Goal: Transaction & Acquisition: Purchase product/service

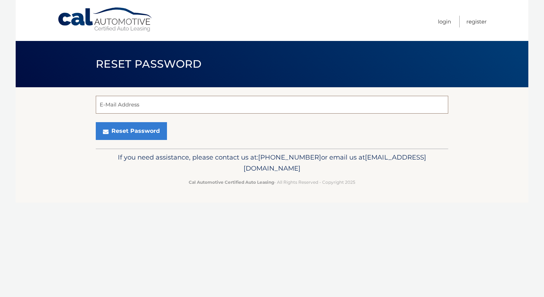
click at [203, 110] on input "E-Mail Address" at bounding box center [272, 105] width 353 height 18
type input "[EMAIL_ADDRESS][DOMAIN_NAME]"
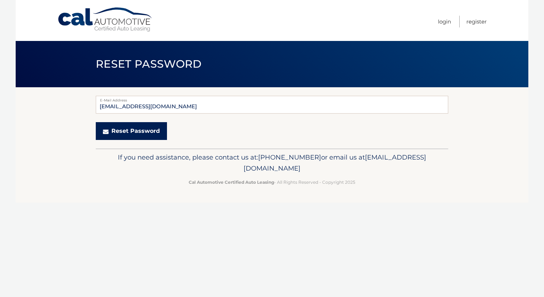
click at [137, 135] on button "Reset Password" at bounding box center [131, 131] width 71 height 18
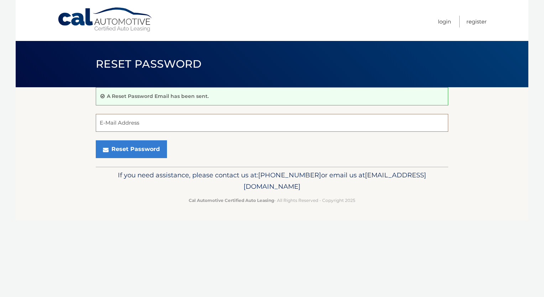
click at [223, 121] on input "E-Mail Address" at bounding box center [272, 123] width 353 height 18
type input "[EMAIL_ADDRESS][DOMAIN_NAME]"
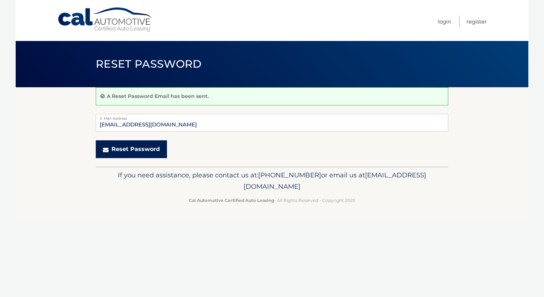
click at [132, 151] on button "Reset Password" at bounding box center [131, 149] width 71 height 18
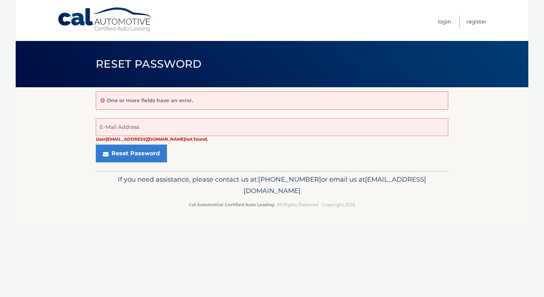
click at [103, 98] on icon at bounding box center [102, 100] width 4 height 5
click at [103, 100] on icon at bounding box center [102, 100] width 4 height 5
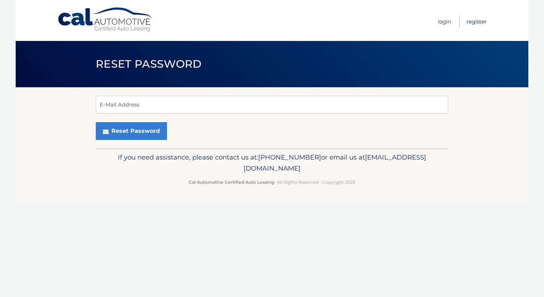
click at [473, 22] on link "Register" at bounding box center [476, 22] width 20 height 12
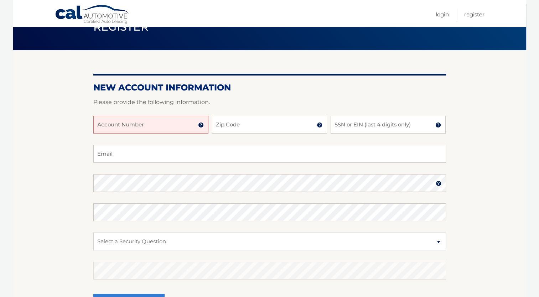
scroll to position [36, 0]
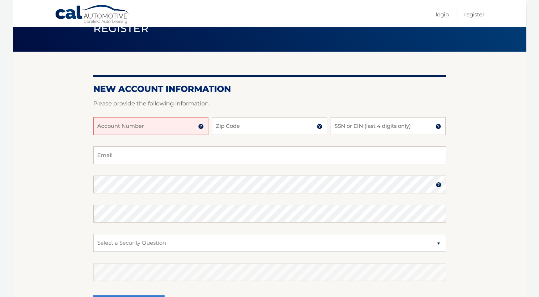
click at [199, 127] on img at bounding box center [201, 127] width 6 height 6
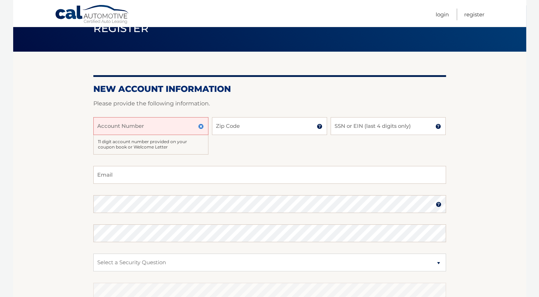
click at [199, 127] on img at bounding box center [201, 127] width 6 height 6
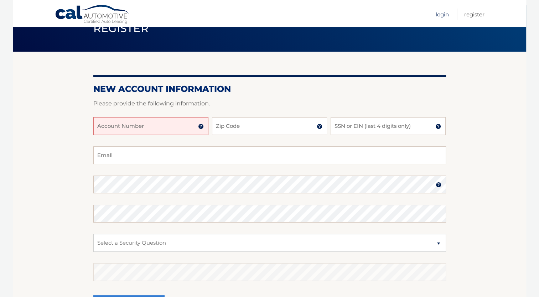
click at [442, 17] on link "Login" at bounding box center [442, 15] width 13 height 12
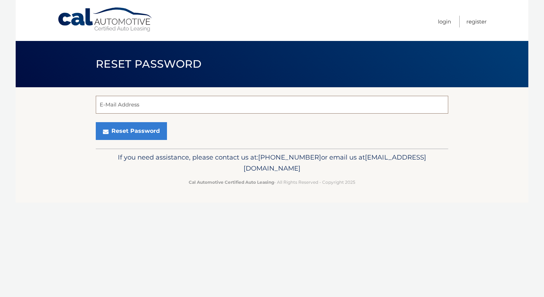
click at [250, 106] on input "E-Mail Address" at bounding box center [272, 105] width 353 height 18
type input "zachchaiken@gmail.com"
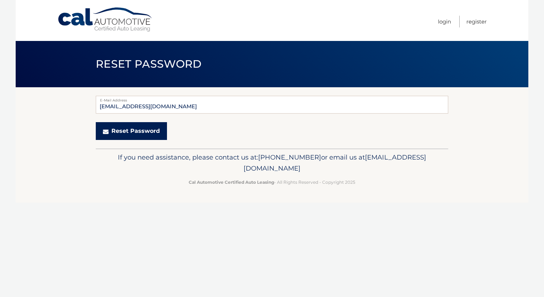
click at [144, 134] on button "Reset Password" at bounding box center [131, 131] width 71 height 18
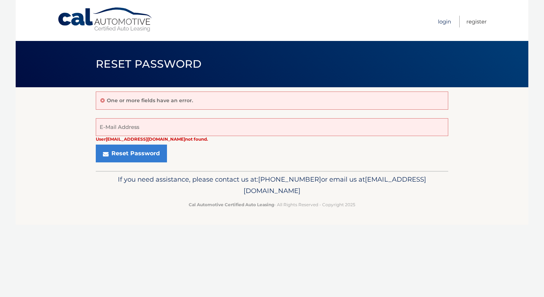
click at [439, 22] on link "Login" at bounding box center [444, 22] width 13 height 12
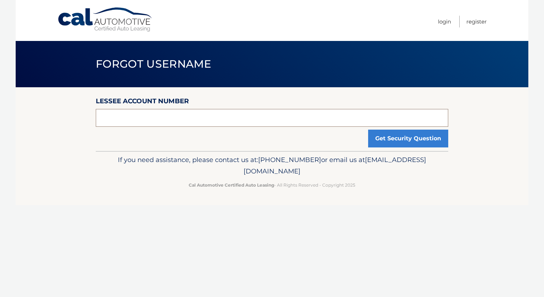
click at [188, 115] on input "text" at bounding box center [272, 118] width 353 height 18
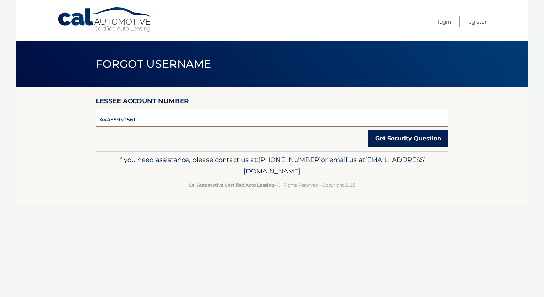
type input "44455930561"
click at [413, 137] on button "Get Security Question" at bounding box center [408, 139] width 80 height 18
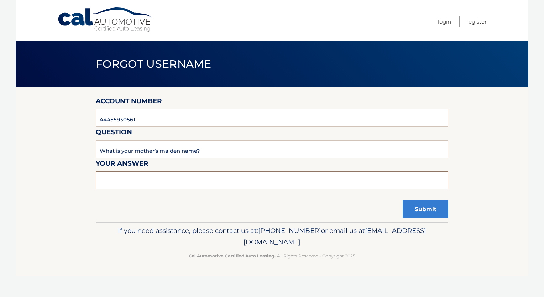
click at [251, 184] on input "text" at bounding box center [272, 180] width 353 height 18
type input "Ferrer"
click at [432, 214] on button "Submit" at bounding box center [426, 209] width 46 height 18
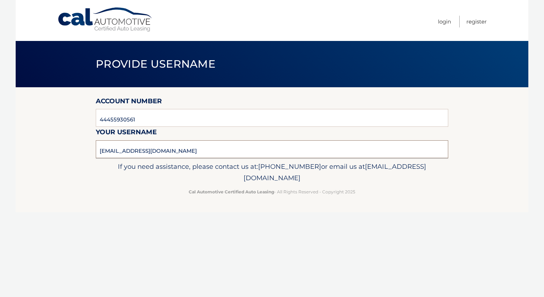
click at [150, 151] on input "agomberg1@gmail.com" at bounding box center [272, 149] width 353 height 18
click at [445, 19] on link "Login" at bounding box center [444, 22] width 13 height 12
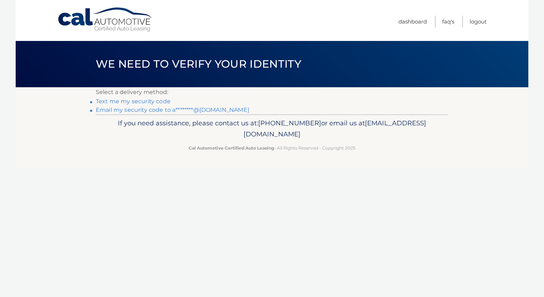
click at [127, 102] on link "Text me my security code" at bounding box center [133, 101] width 75 height 7
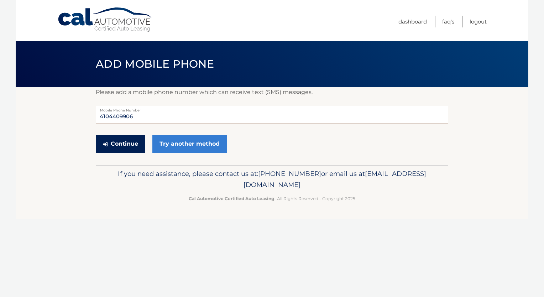
click at [131, 142] on button "Continue" at bounding box center [120, 144] width 49 height 18
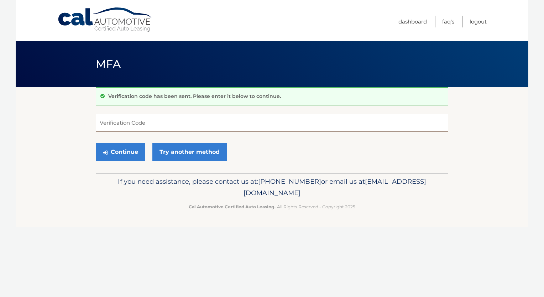
click at [182, 127] on input "Verification Code" at bounding box center [272, 123] width 353 height 18
type input "819417"
click at [131, 155] on button "Continue" at bounding box center [120, 152] width 49 height 18
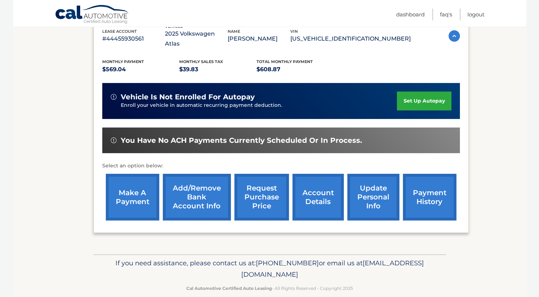
scroll to position [134, 0]
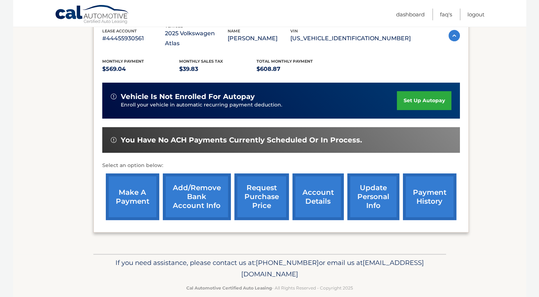
click at [424, 193] on link "payment history" at bounding box center [429, 196] width 53 height 47
click at [305, 185] on link "account details" at bounding box center [317, 196] width 51 height 47
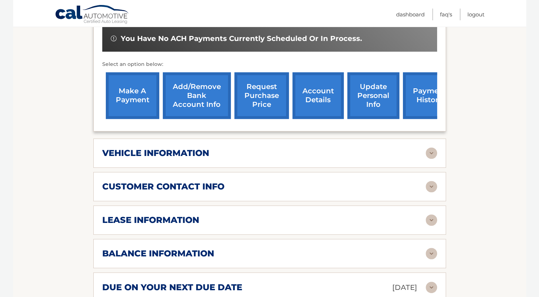
scroll to position [249, 0]
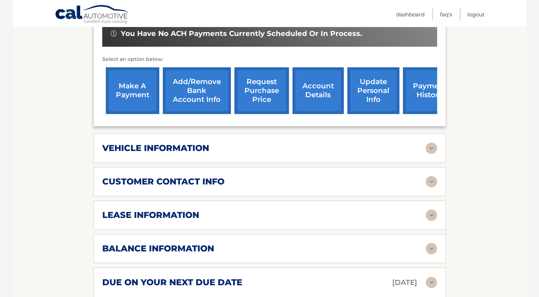
click at [430, 243] on img at bounding box center [431, 248] width 11 height 11
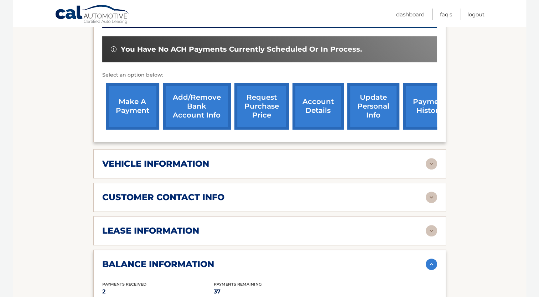
scroll to position [214, 0]
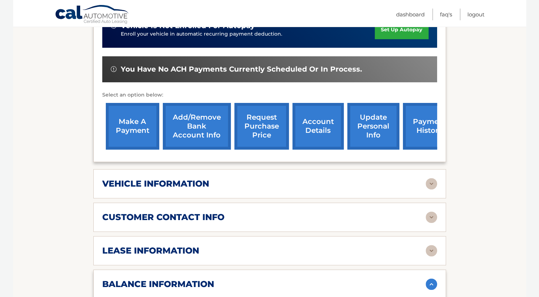
click at [125, 122] on link "make a payment" at bounding box center [132, 126] width 53 height 47
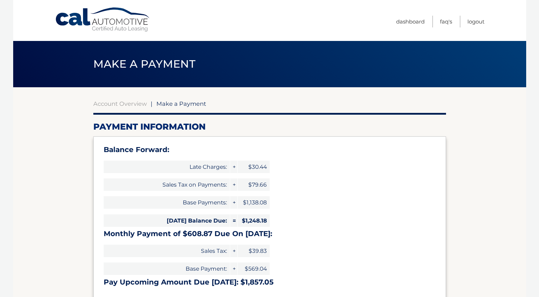
select select "NWQyNmJhZDItNjQyNi00NWUxLTk0MzYtNzdkNzgwNTM3N2Qz"
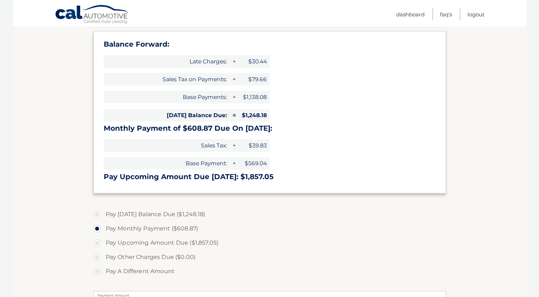
scroll to position [107, 0]
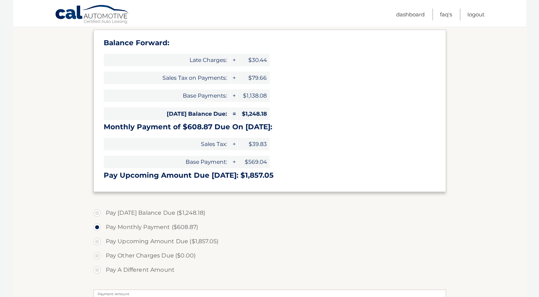
click at [97, 270] on label "Pay A Different Amount" at bounding box center [269, 270] width 353 height 14
click at [97, 270] on input "Pay A Different Amount" at bounding box center [99, 268] width 7 height 11
radio input "true"
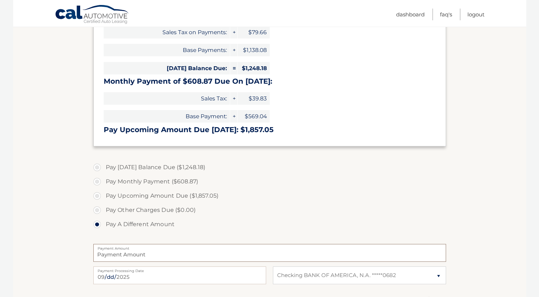
scroll to position [152, 0]
drag, startPoint x: 119, startPoint y: 253, endPoint x: 68, endPoint y: 250, distance: 51.4
click at [68, 250] on section "Account Overview | Make a Payment Payment Information Balance Forward: Late Cha…" at bounding box center [269, 152] width 513 height 434
click at [278, 219] on label "Pay A Different Amount" at bounding box center [269, 224] width 353 height 14
click at [103, 219] on input "Pay A Different Amount" at bounding box center [99, 222] width 7 height 11
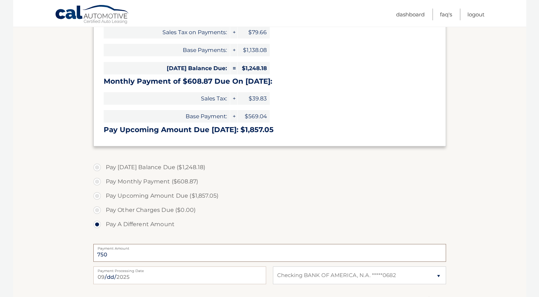
click at [119, 256] on input "750" at bounding box center [269, 253] width 353 height 18
click at [462, 203] on section "Account Overview | Make a Payment Payment Information Balance Forward: Late Cha…" at bounding box center [269, 152] width 513 height 434
click at [147, 254] on input "775" at bounding box center [269, 253] width 353 height 18
type input "775.00"
click at [494, 196] on section "Account Overview | Make a Payment Payment Information Balance Forward: Late Cha…" at bounding box center [269, 152] width 513 height 434
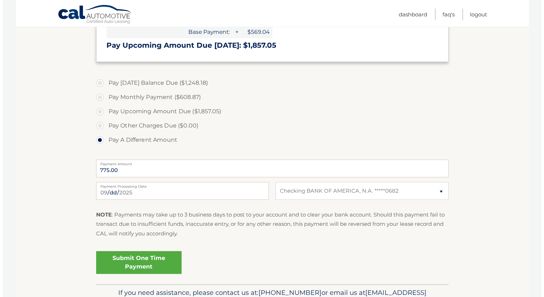
scroll to position [259, 0]
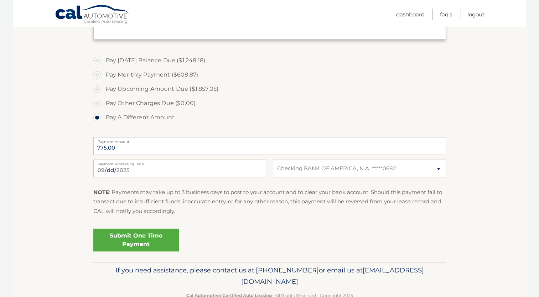
click at [155, 234] on link "Submit One Time Payment" at bounding box center [135, 240] width 85 height 23
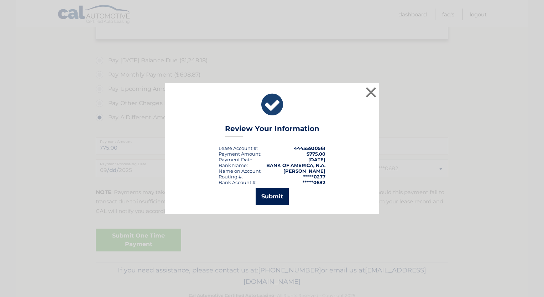
click at [272, 198] on button "Submit" at bounding box center [272, 196] width 33 height 17
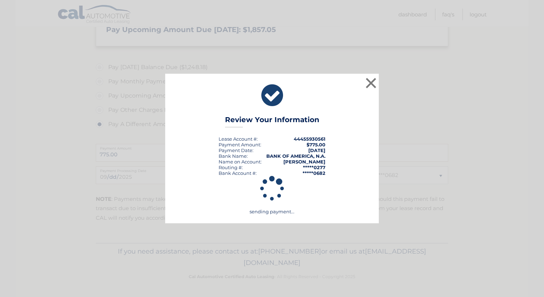
scroll to position [252, 0]
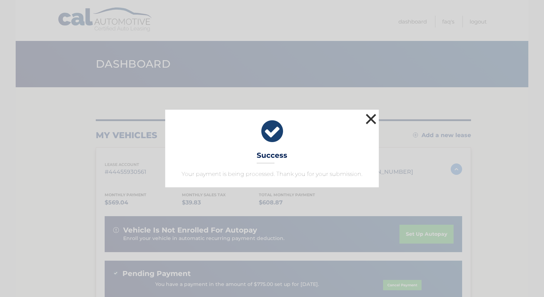
click at [370, 122] on button "×" at bounding box center [371, 119] width 14 height 14
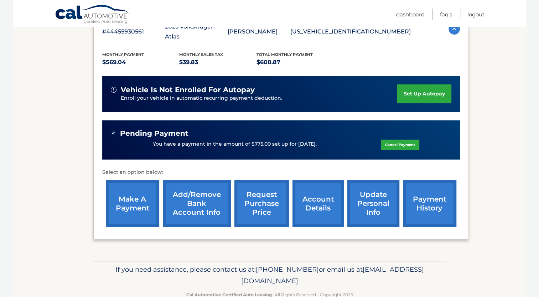
scroll to position [147, 0]
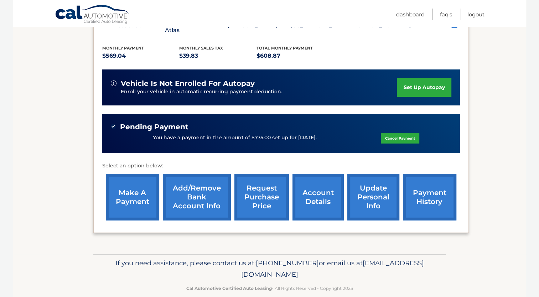
click at [312, 187] on link "account details" at bounding box center [317, 197] width 51 height 47
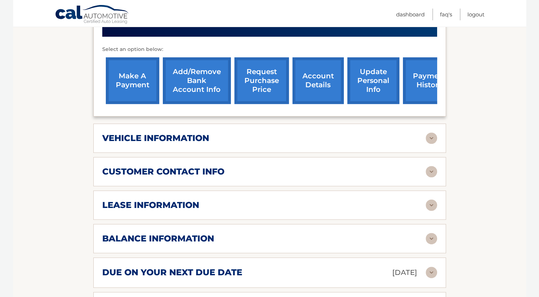
scroll to position [285, 0]
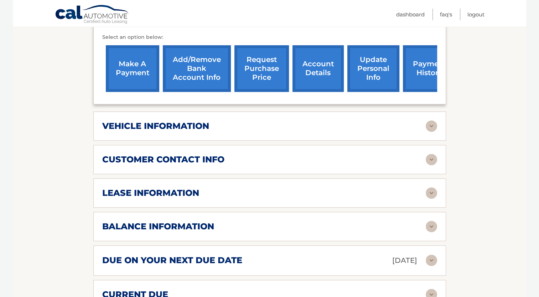
click at [303, 212] on div "balance information Payments Received 2 Payments Remaining 37 Next Payment will…" at bounding box center [269, 226] width 353 height 29
click at [431, 221] on img at bounding box center [431, 226] width 11 height 11
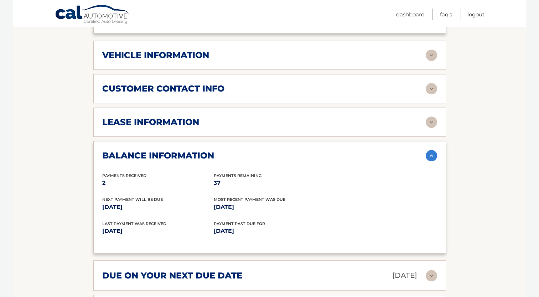
scroll to position [392, 0]
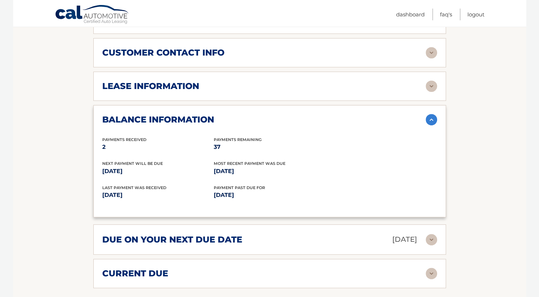
click at [431, 234] on img at bounding box center [431, 239] width 11 height 11
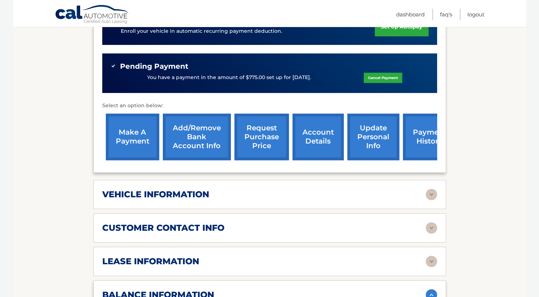
scroll to position [214, 0]
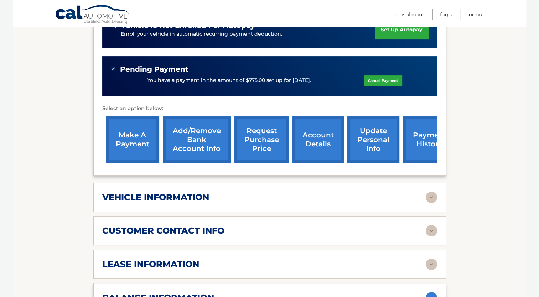
click at [410, 143] on link "payment history" at bounding box center [429, 139] width 53 height 47
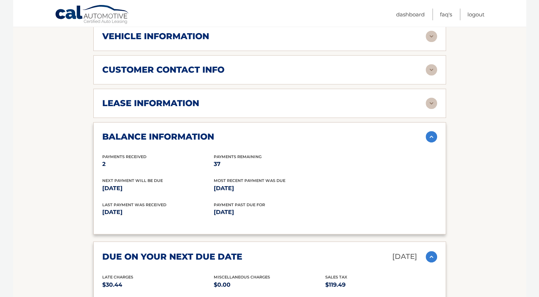
scroll to position [392, 0]
